Goal: Transaction & Acquisition: Book appointment/travel/reservation

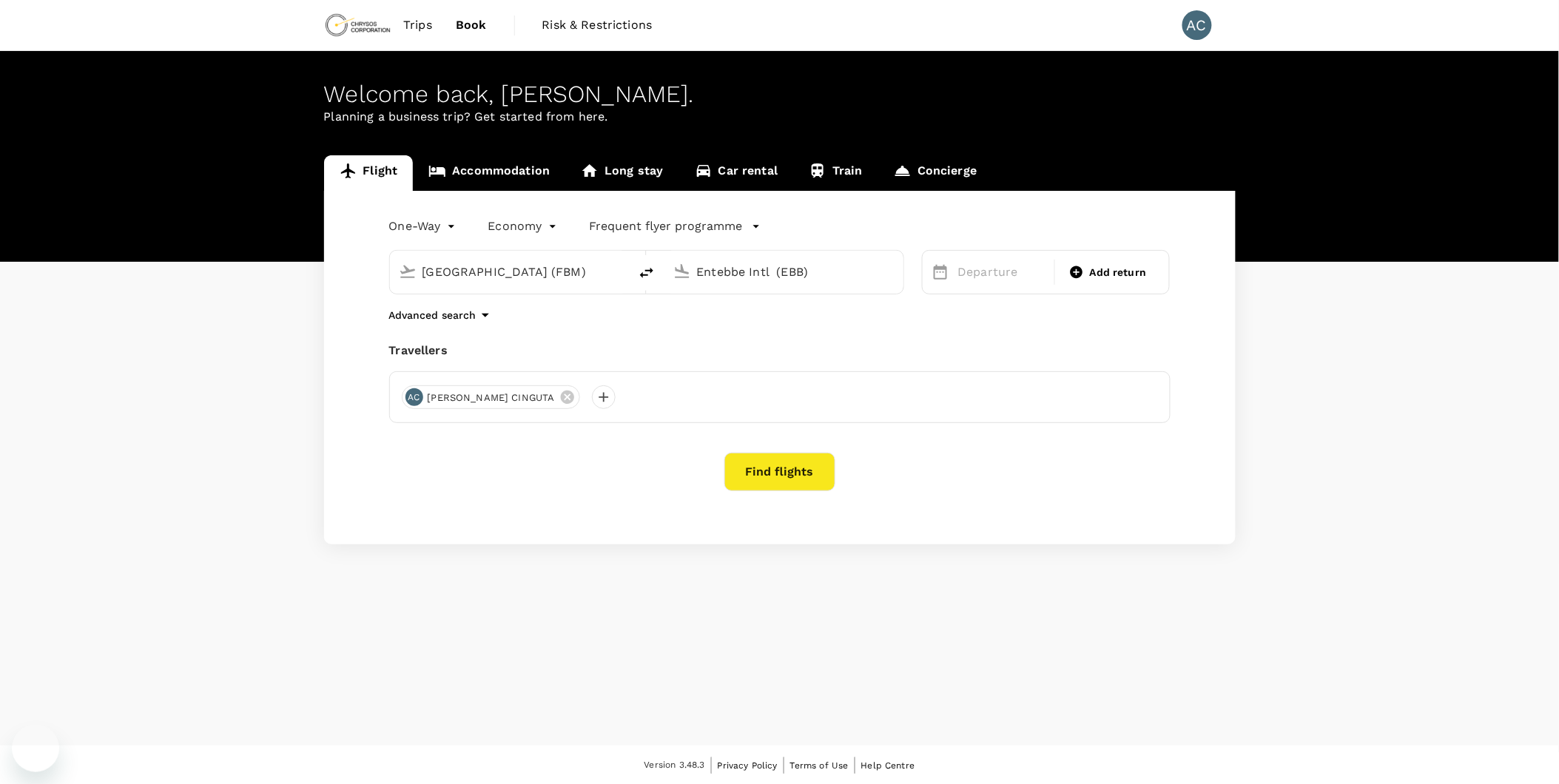
click at [591, 272] on input "[GEOGRAPHIC_DATA] (FBM)" at bounding box center [510, 271] width 176 height 23
click at [648, 275] on icon "delete" at bounding box center [647, 273] width 18 height 18
type input "Entebbe Intl (EBB)"
click at [846, 275] on input "[GEOGRAPHIC_DATA] (FBM)" at bounding box center [784, 271] width 176 height 23
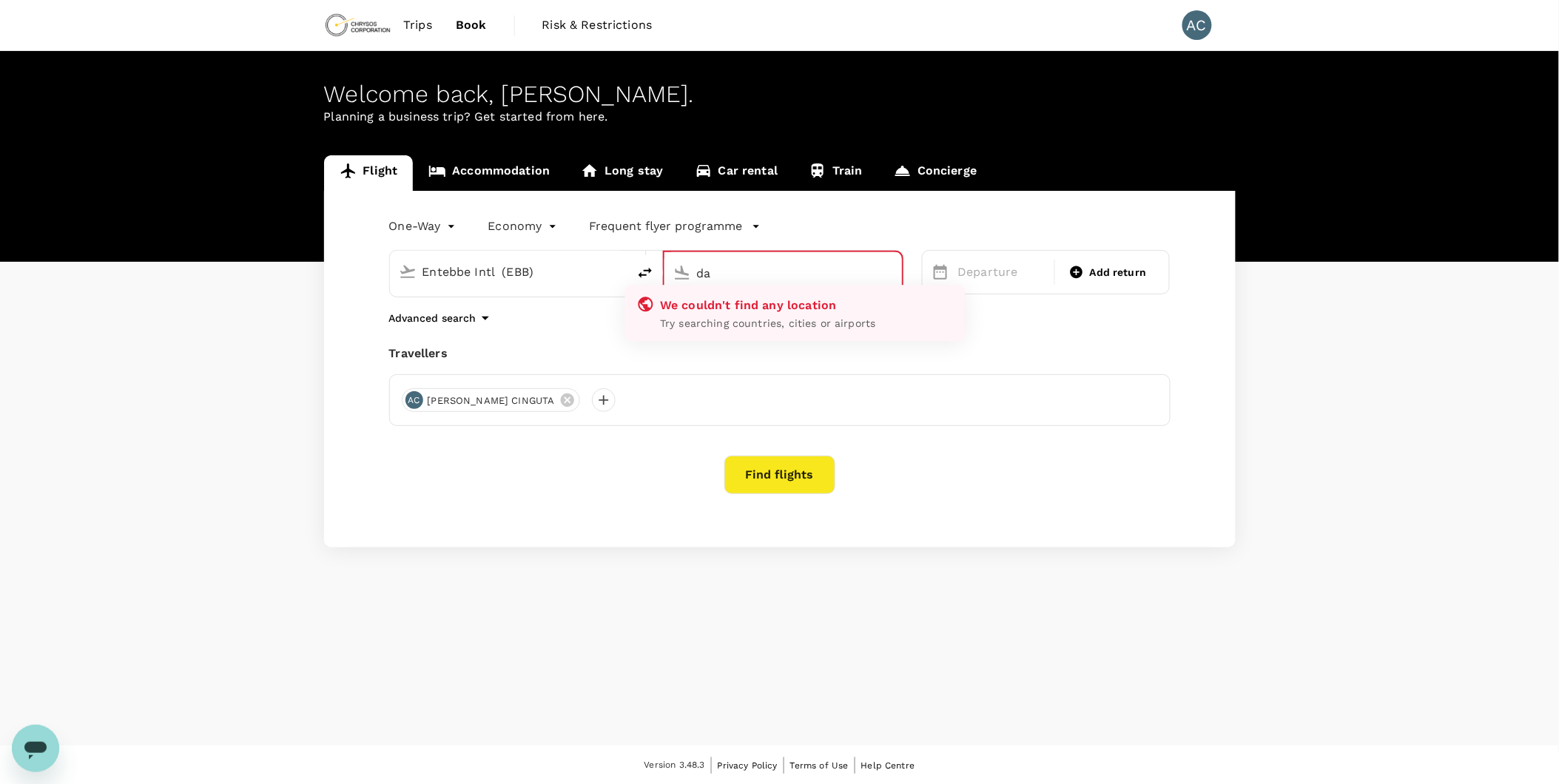
type input "d"
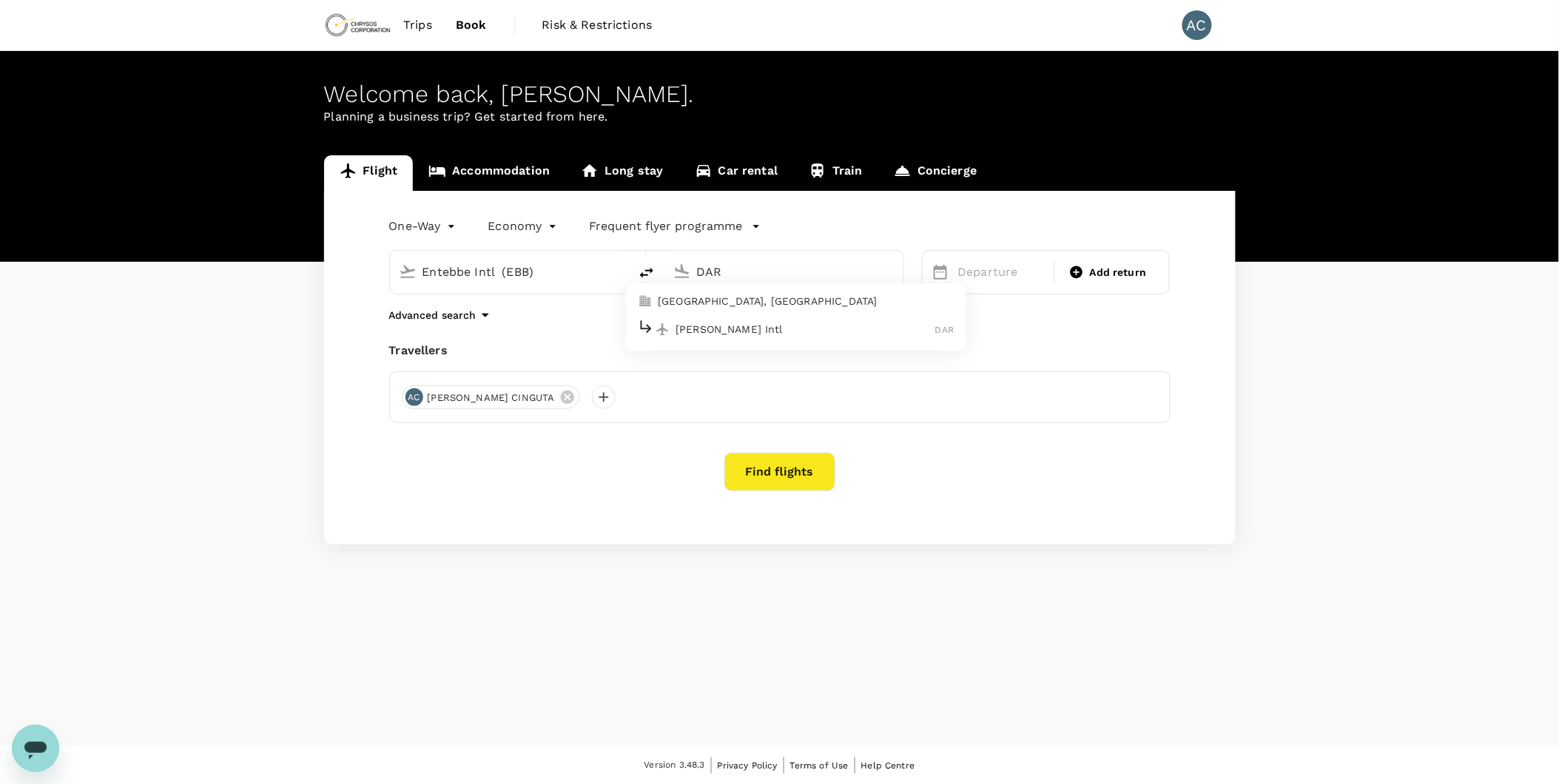
click at [835, 304] on p "[GEOGRAPHIC_DATA], [GEOGRAPHIC_DATA]" at bounding box center [805, 302] width 296 height 14
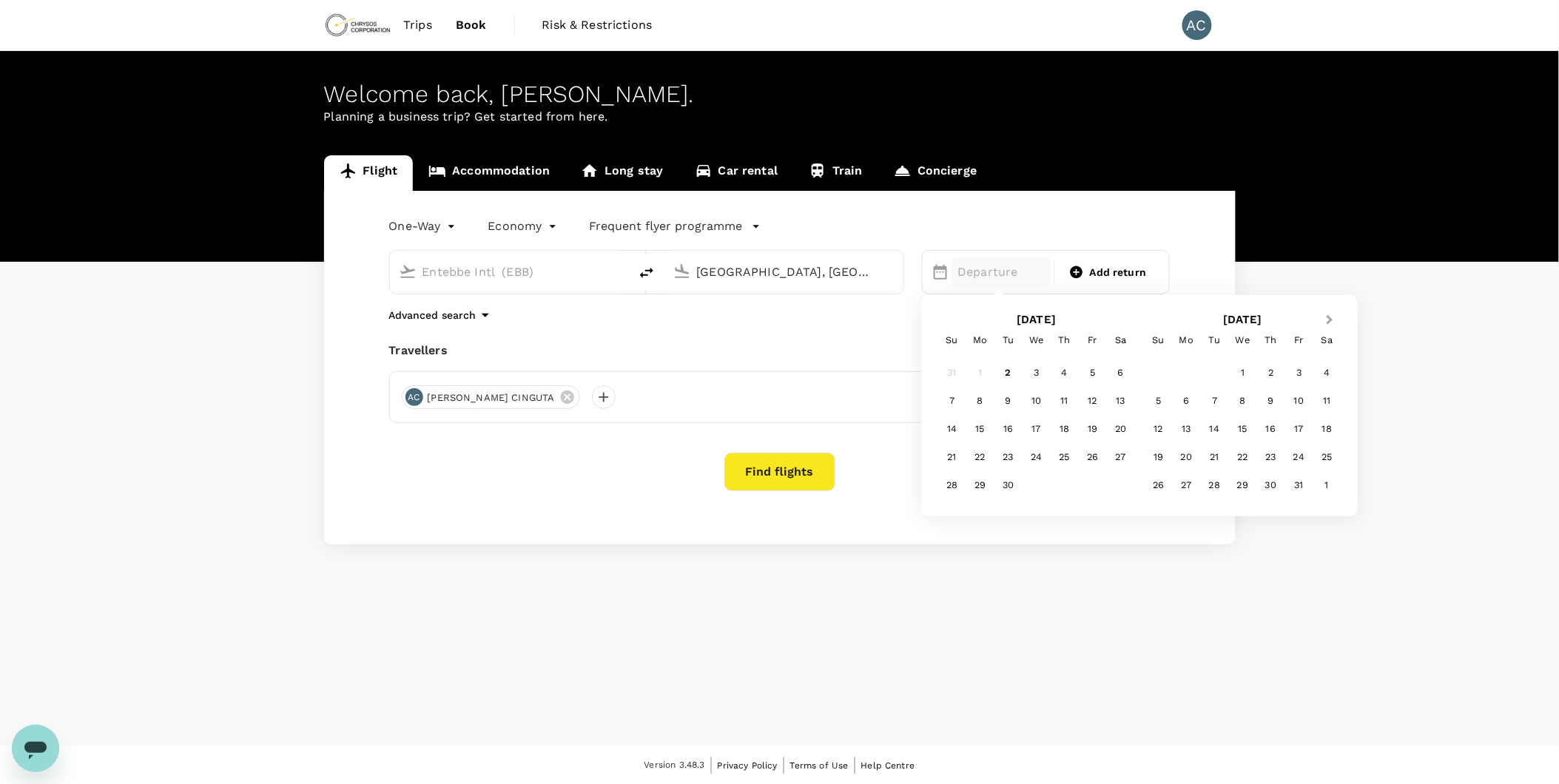
type input "[GEOGRAPHIC_DATA], [GEOGRAPHIC_DATA] (any)"
click at [1336, 321] on button "Next Month" at bounding box center [1331, 320] width 23 height 23
click at [976, 462] on div "20" at bounding box center [980, 456] width 28 height 28
click at [767, 476] on button "Find flights" at bounding box center [779, 472] width 111 height 39
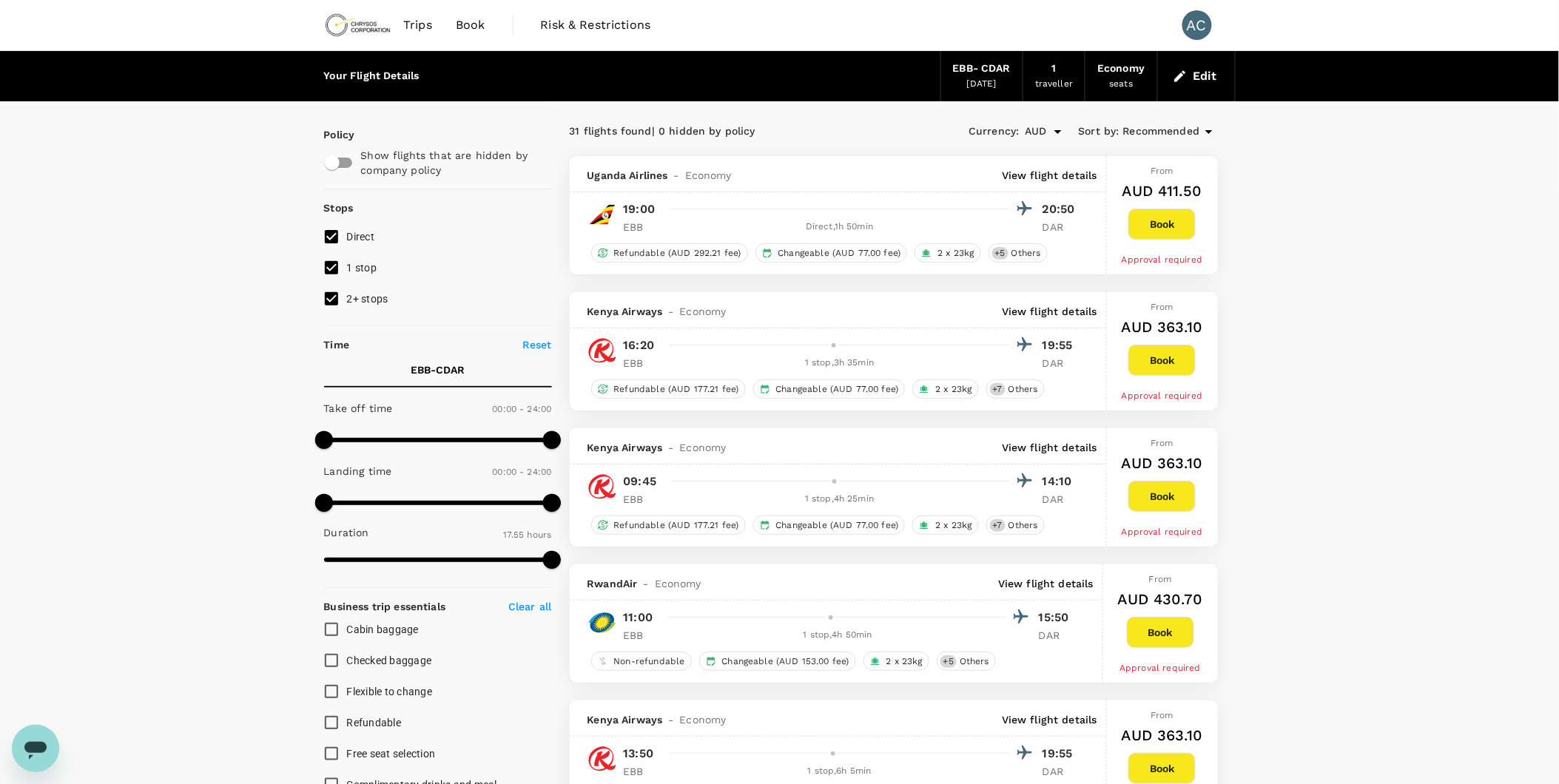
click at [330, 296] on input "2+ stops" at bounding box center [331, 299] width 32 height 32
checkbox input "false"
click at [346, 156] on input "checkbox" at bounding box center [332, 162] width 85 height 28
click at [1056, 171] on p "View flight details" at bounding box center [1049, 175] width 95 height 14
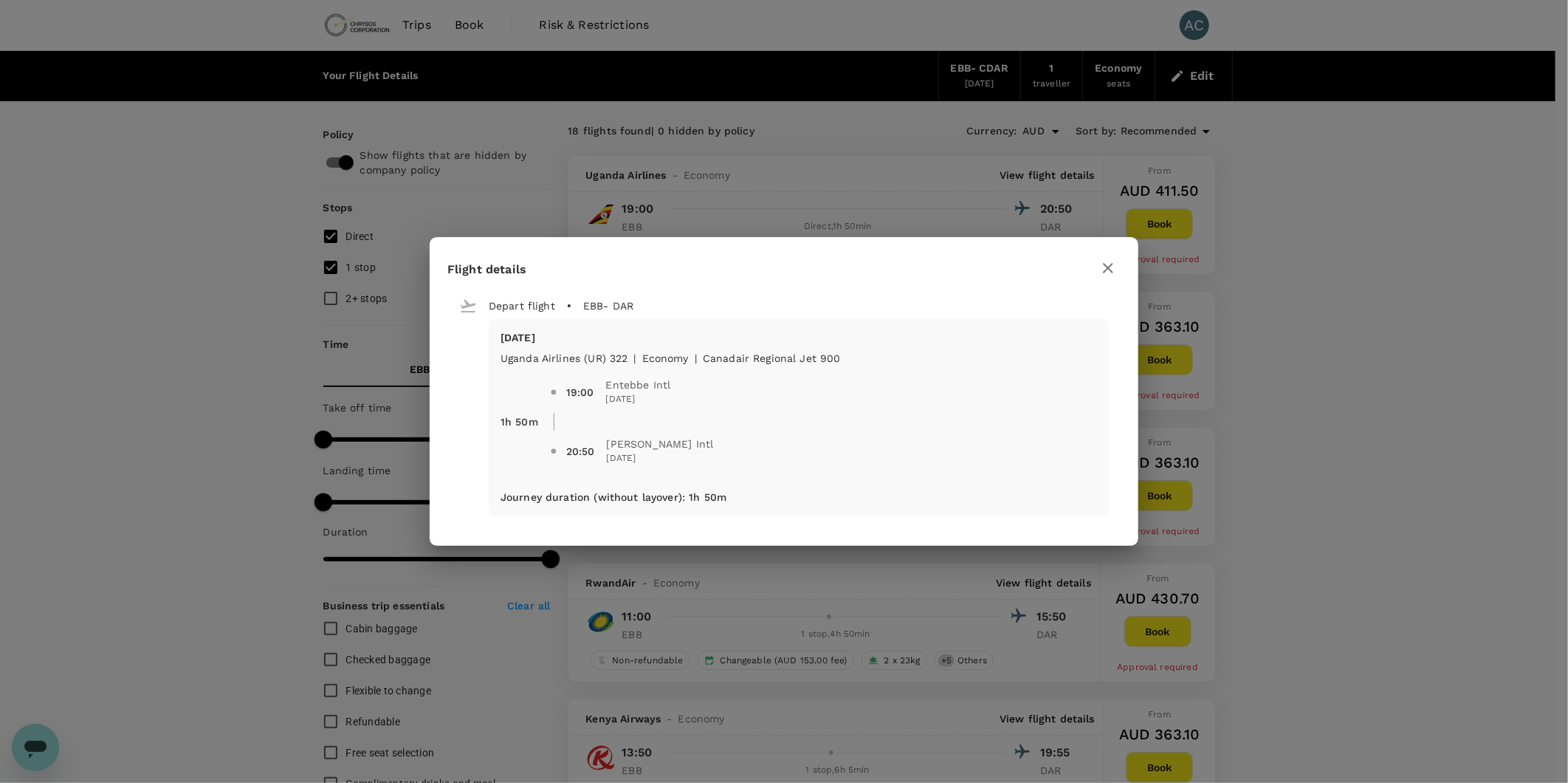
click at [1116, 270] on icon "button" at bounding box center [1108, 268] width 18 height 18
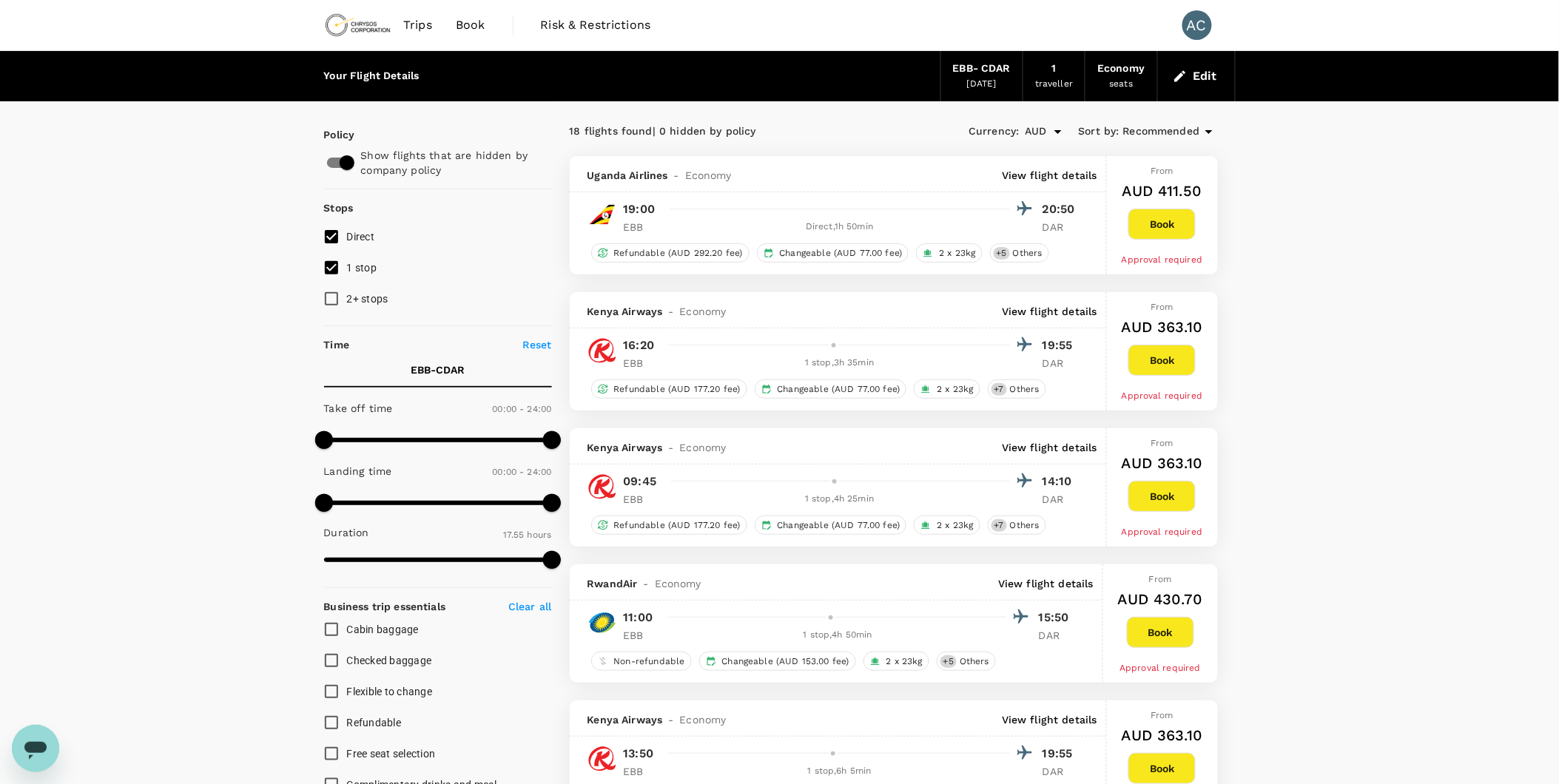
click at [330, 163] on input "checkbox" at bounding box center [347, 162] width 85 height 28
checkbox input "false"
type input "AUD"
